Goal: Information Seeking & Learning: Understand process/instructions

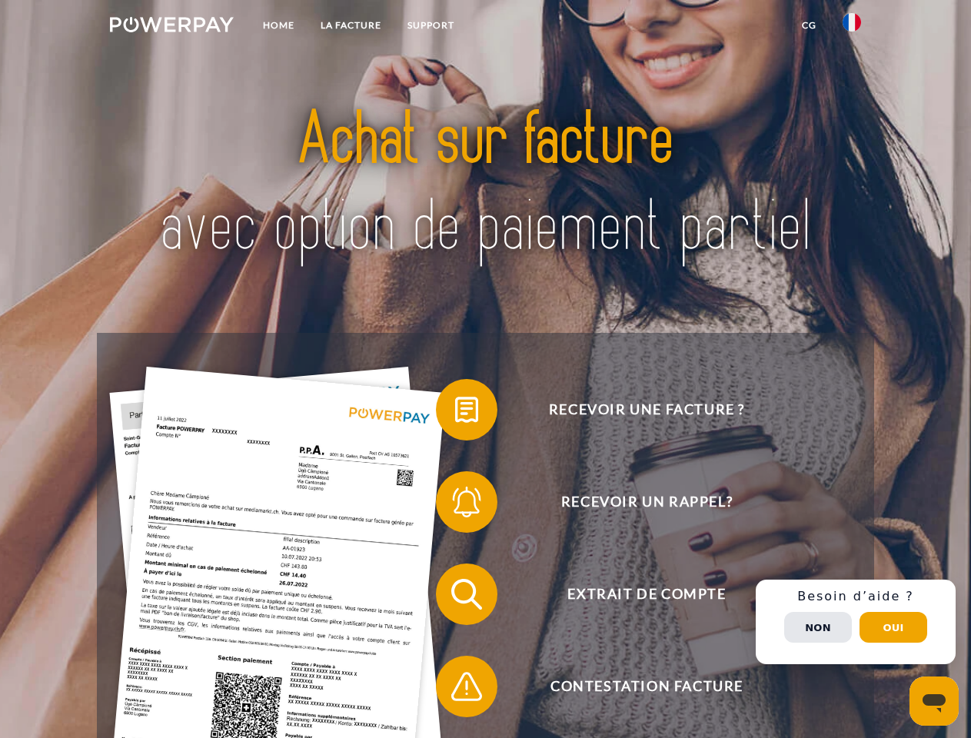
click at [171, 27] on img at bounding box center [172, 24] width 124 height 15
click at [852, 27] on img at bounding box center [851, 22] width 18 height 18
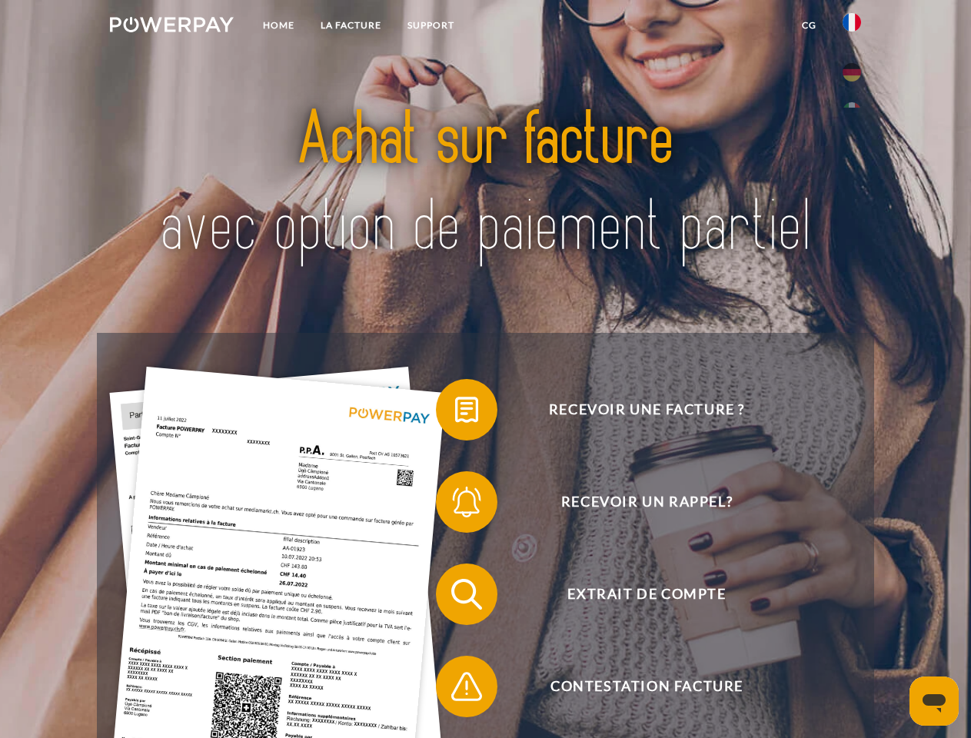
click at [809, 25] on link "CG" at bounding box center [809, 26] width 41 height 28
click at [455, 413] on span at bounding box center [443, 409] width 77 height 77
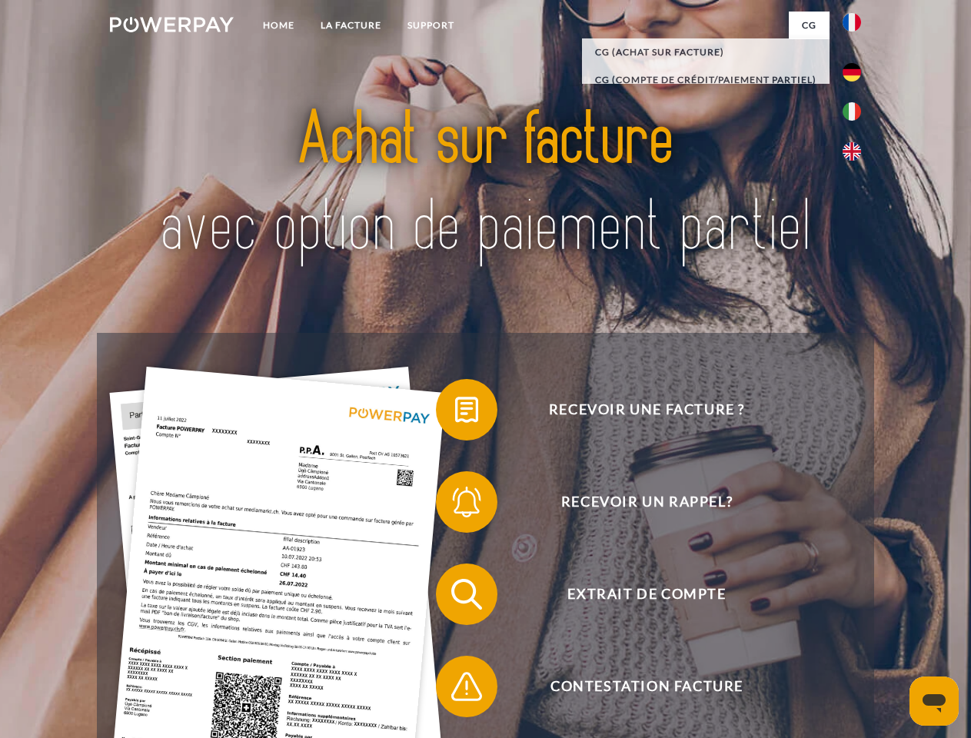
click at [455, 505] on span at bounding box center [443, 502] width 77 height 77
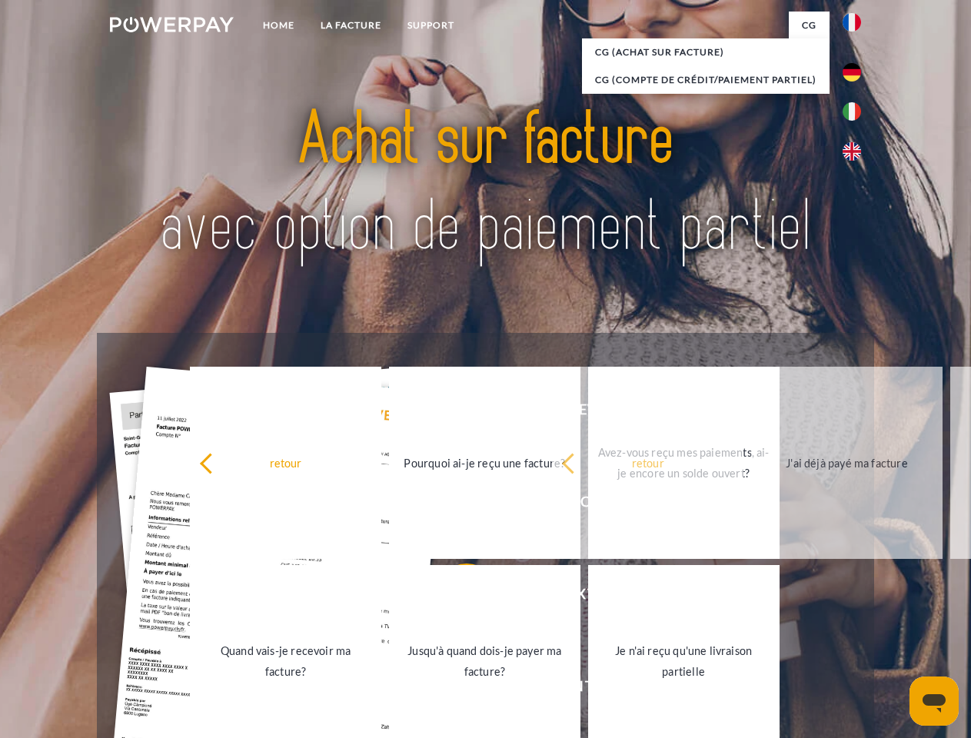
click at [455, 597] on link "Jusqu'à quand dois-je payer ma facture?" at bounding box center [484, 661] width 191 height 192
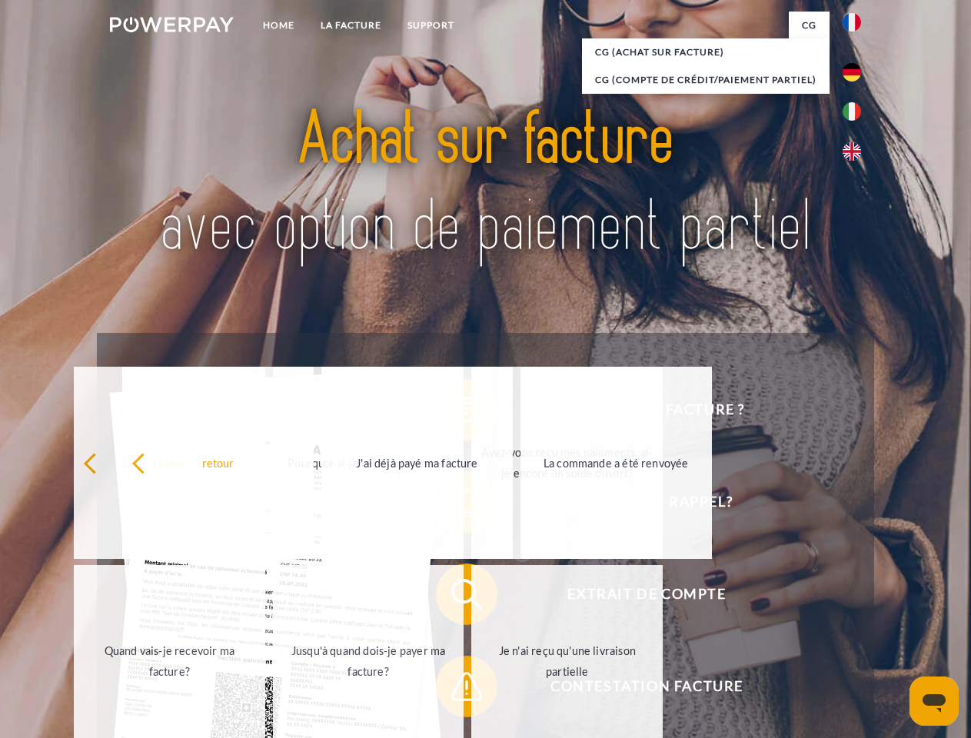
click at [455, 690] on div "Recevoir une facture ? Recevoir un rappel? Extrait de compte retour" at bounding box center [485, 640] width 776 height 615
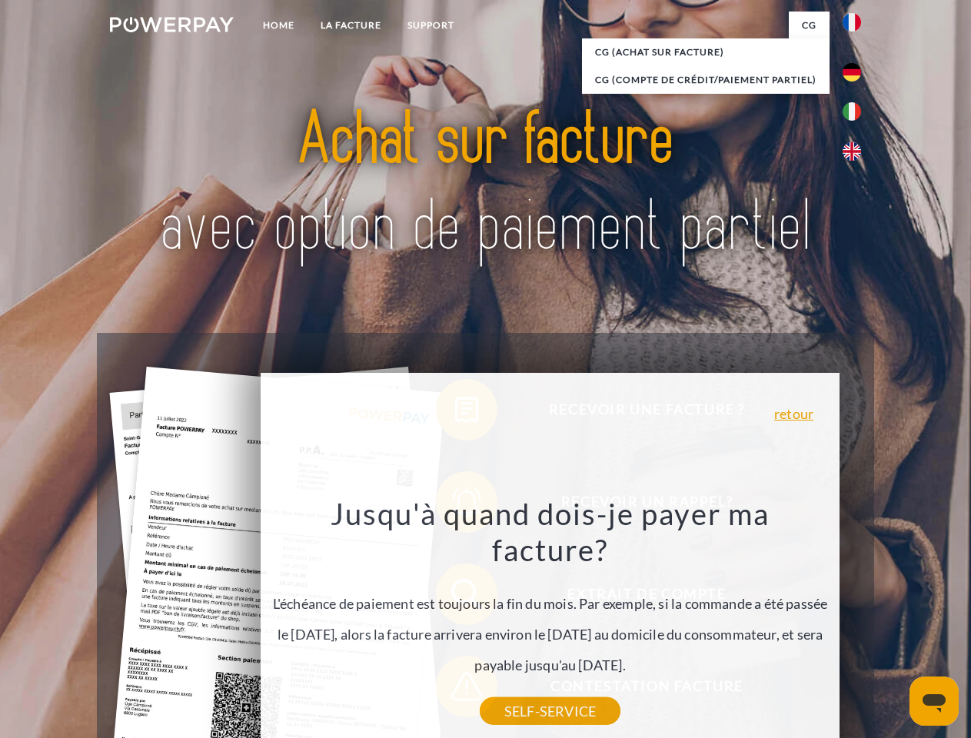
click at [856, 622] on div "Recevoir une facture ? Recevoir un rappel? Extrait de compte retour" at bounding box center [485, 640] width 776 height 615
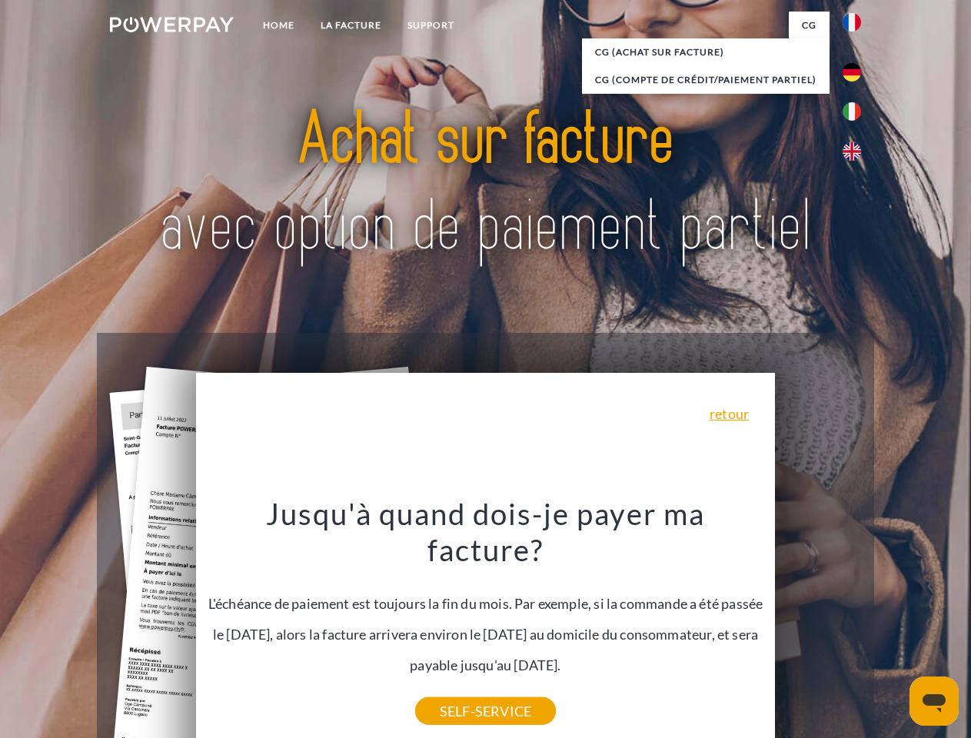
click at [818, 625] on span "Extrait de compte" at bounding box center [646, 593] width 377 height 61
click at [893, 627] on header "Home LA FACTURE Support" at bounding box center [485, 531] width 971 height 1062
